Goal: Task Accomplishment & Management: Manage account settings

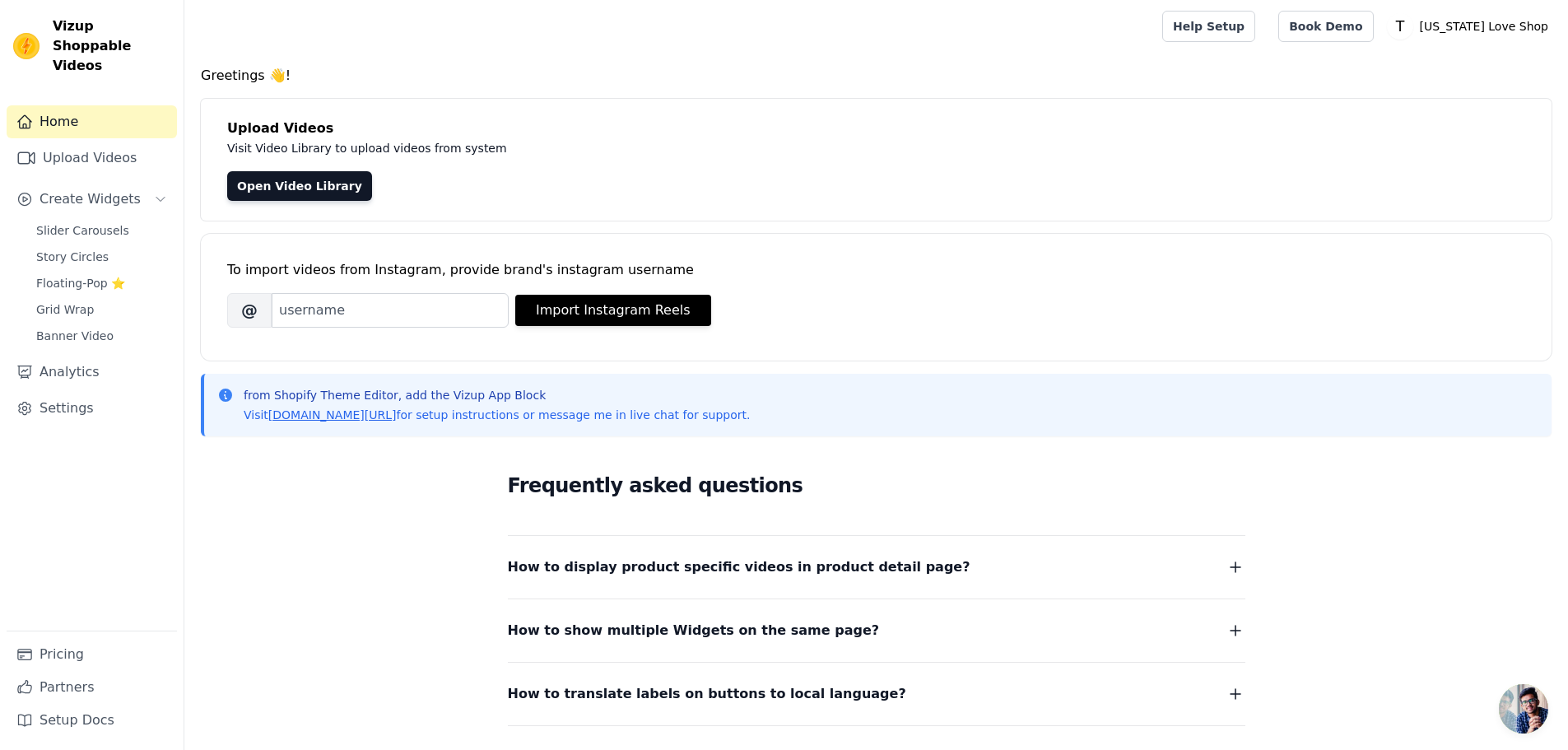
click at [81, 115] on link "Home" at bounding box center [92, 122] width 171 height 33
click at [237, 174] on link "Open Video Library" at bounding box center [299, 186] width 145 height 30
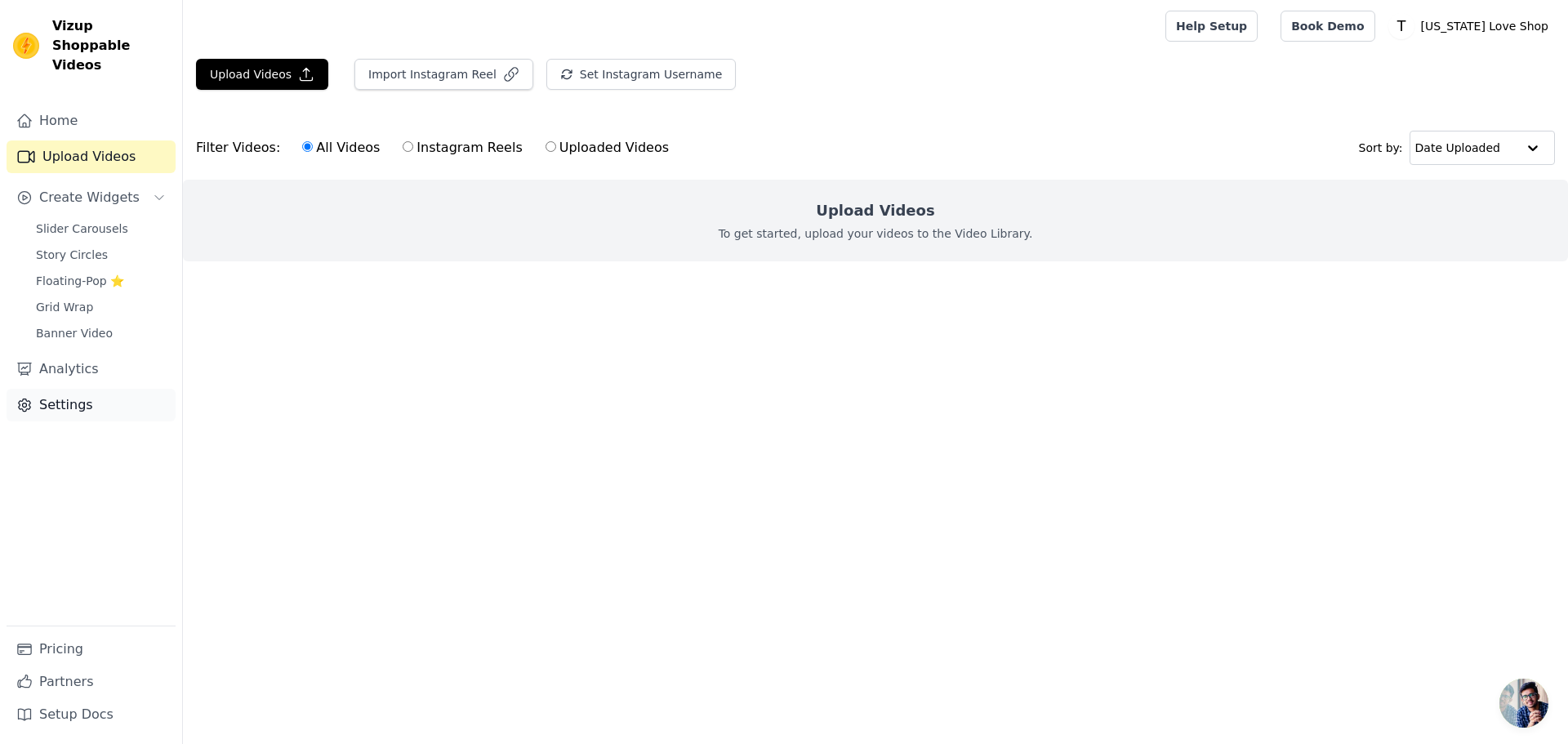
click at [112, 389] on link "Settings" at bounding box center [91, 405] width 169 height 33
